Goal: Task Accomplishment & Management: Complete application form

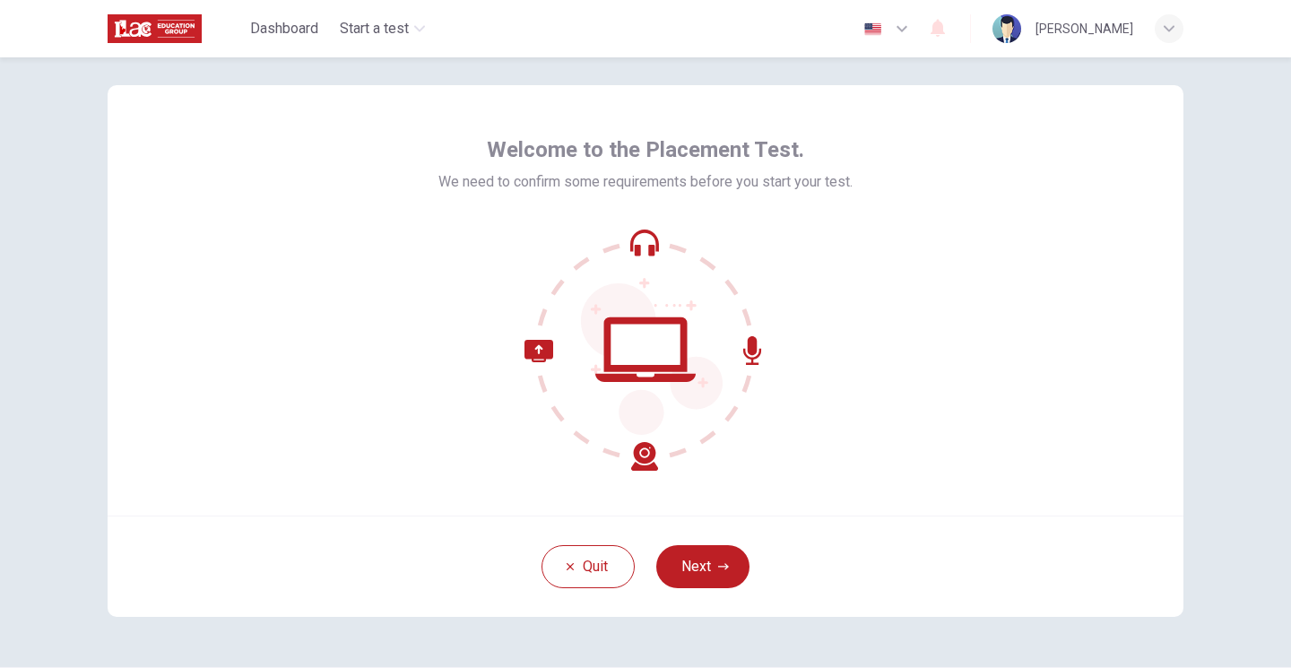
scroll to position [22, 0]
click at [891, 30] on icon "button" at bounding box center [902, 29] width 22 height 22
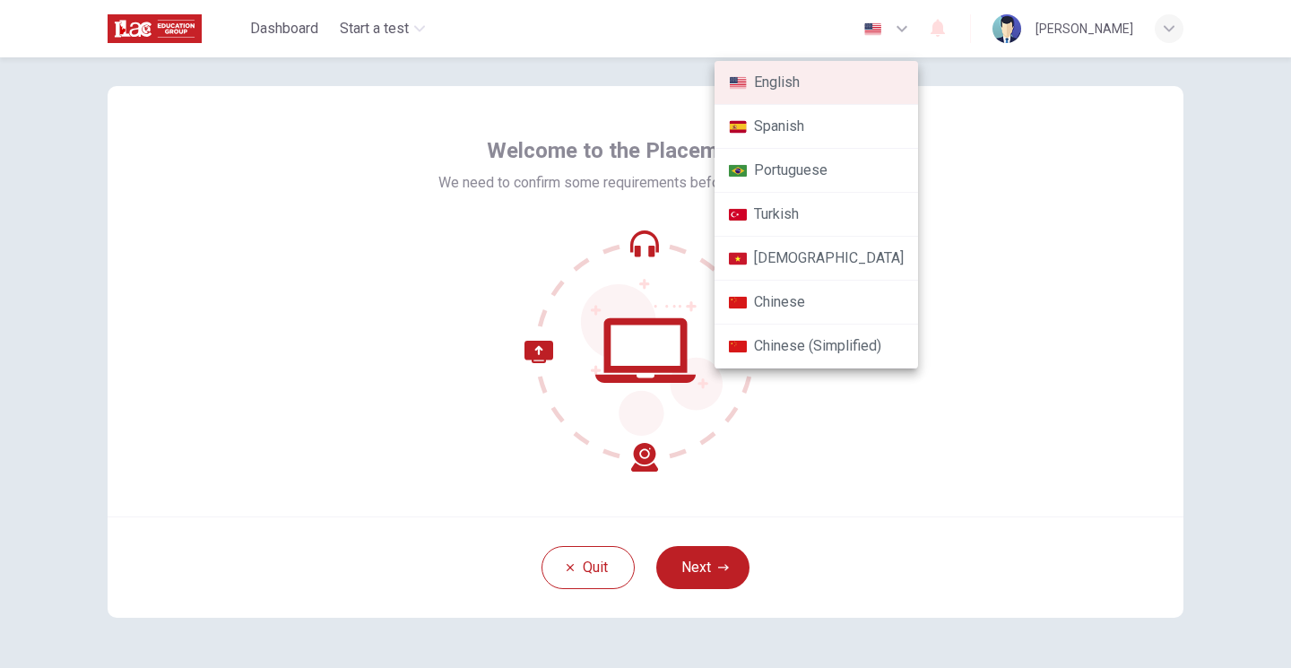
click at [979, 291] on div at bounding box center [645, 334] width 1291 height 668
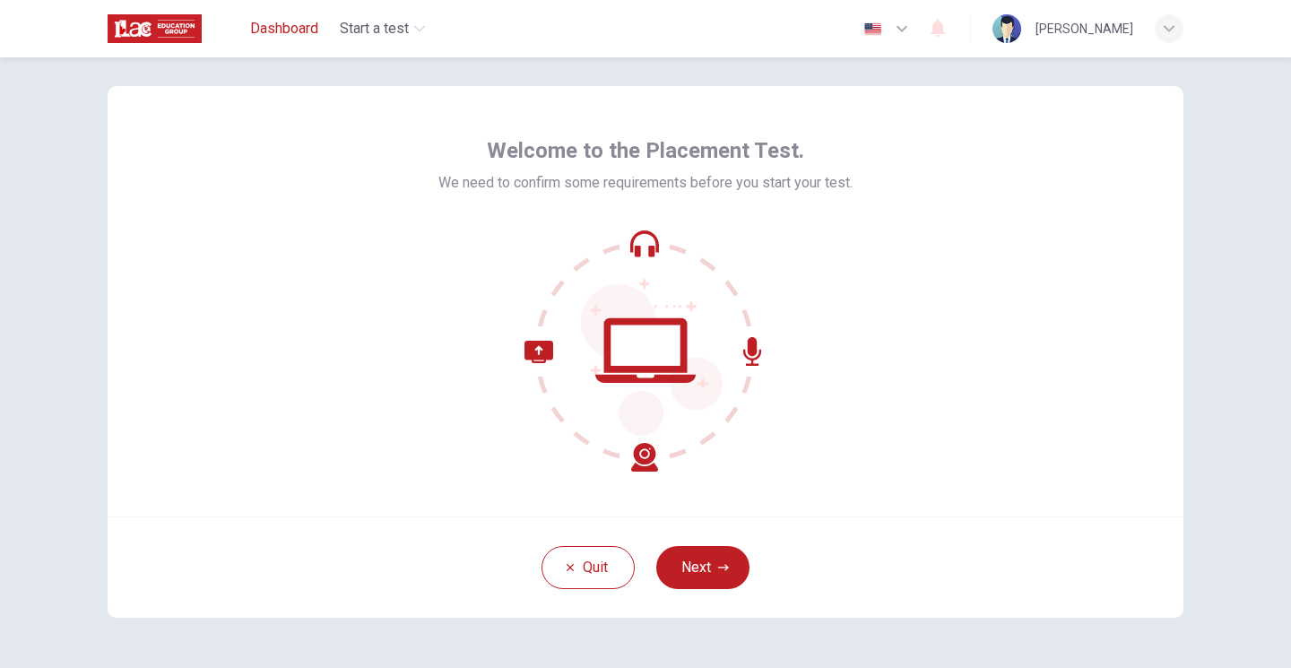
click at [281, 30] on span "Dashboard" at bounding box center [284, 29] width 68 height 22
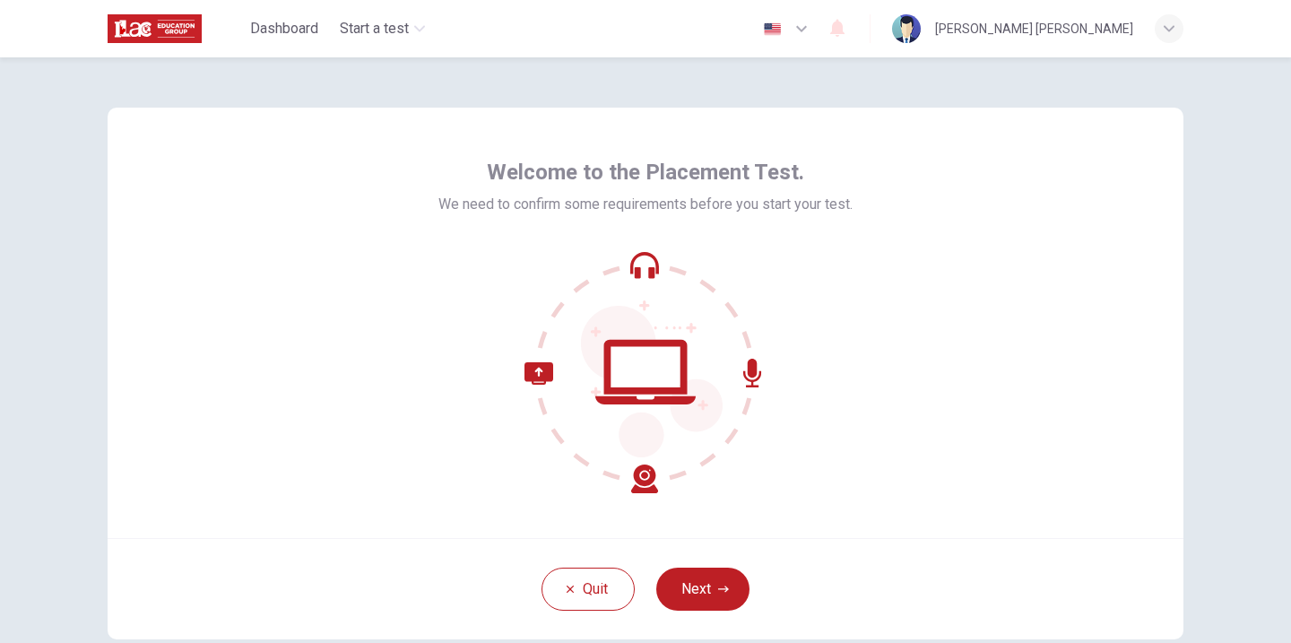
click at [541, 375] on icon at bounding box center [592, 427] width 134 height 131
